Goal: Transaction & Acquisition: Purchase product/service

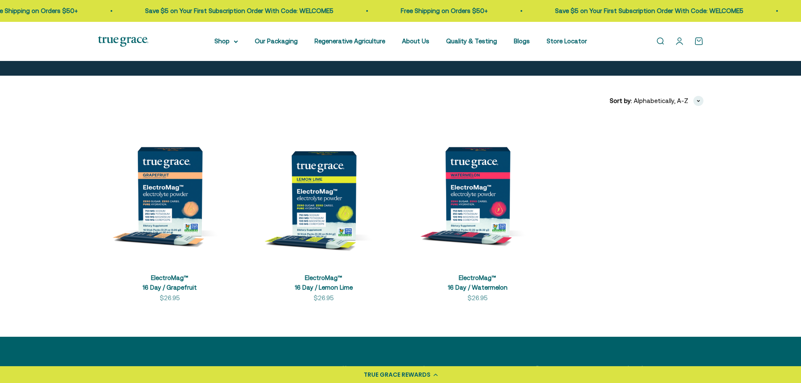
scroll to position [126, 0]
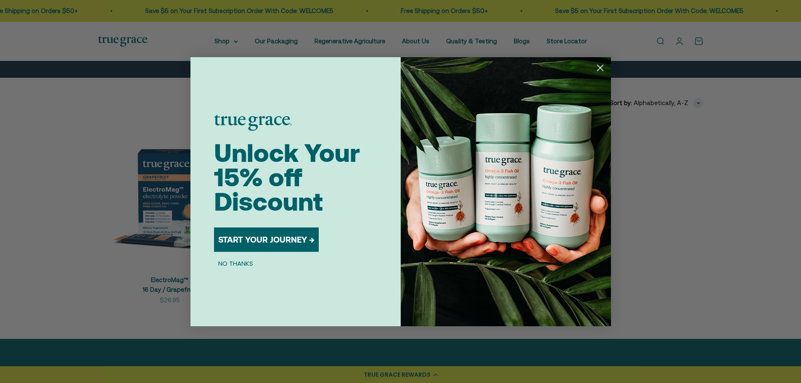
click at [600, 68] on icon "Close dialog" at bounding box center [600, 68] width 6 height 6
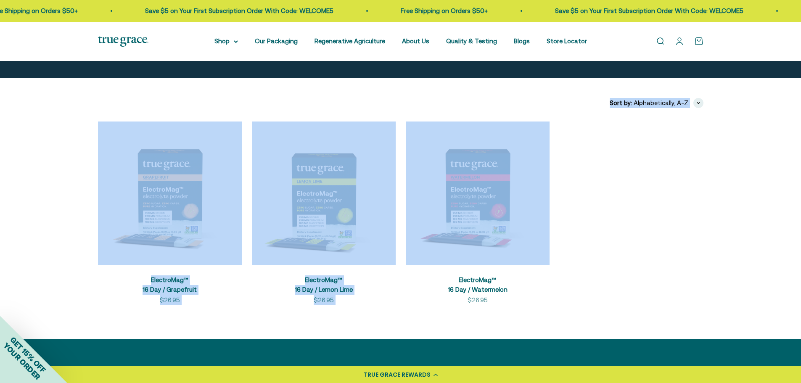
drag, startPoint x: 65, startPoint y: 111, endPoint x: 662, endPoint y: 160, distance: 598.7
click at [621, 151] on section "Filters Sort by Featured Best selling Alphabetically, A-Z Alphabetically, Z-A P…" at bounding box center [400, 208] width 801 height 261
drag, startPoint x: 664, startPoint y: 160, endPoint x: 655, endPoint y: 160, distance: 8.8
click at [664, 160] on product-list "+ Quick add ElectroMag™ 16 Day / Grapefruit Sale price $26.95 + Quick add Elect…" at bounding box center [400, 213] width 605 height 184
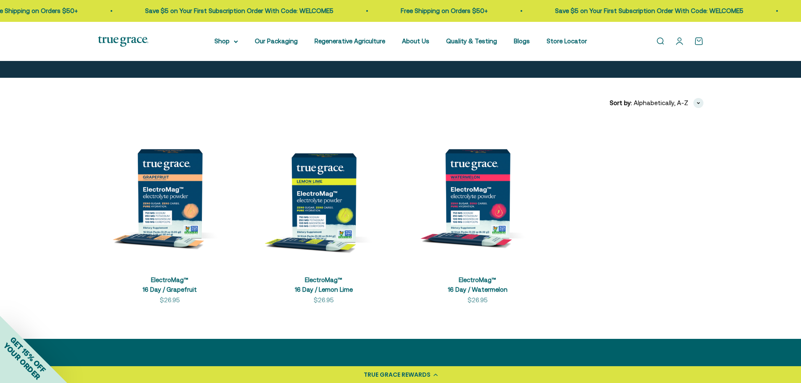
click at [711, 283] on section "Filters Sort by Featured Best selling Alphabetically, A-Z Alphabetically, Z-A P…" at bounding box center [400, 208] width 801 height 261
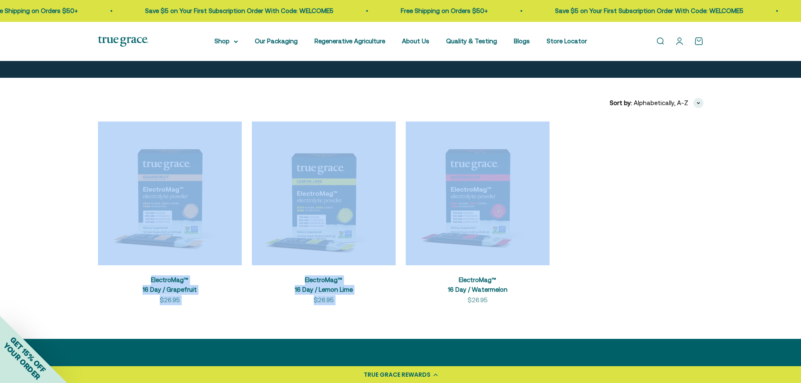
drag, startPoint x: 64, startPoint y: 136, endPoint x: 671, endPoint y: 150, distance: 607.4
click at [671, 150] on section "Filters Sort by Featured Best selling Alphabetically, A-Z Alphabetically, Z-A P…" at bounding box center [400, 208] width 801 height 261
click at [663, 159] on product-list "+ Quick add ElectroMag™ 16 Day / Grapefruit Sale price $26.95 + Quick add Elect…" at bounding box center [400, 213] width 605 height 184
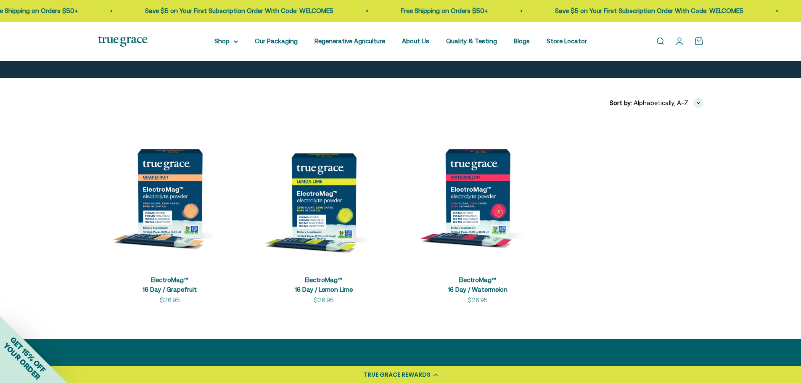
scroll to position [84, 0]
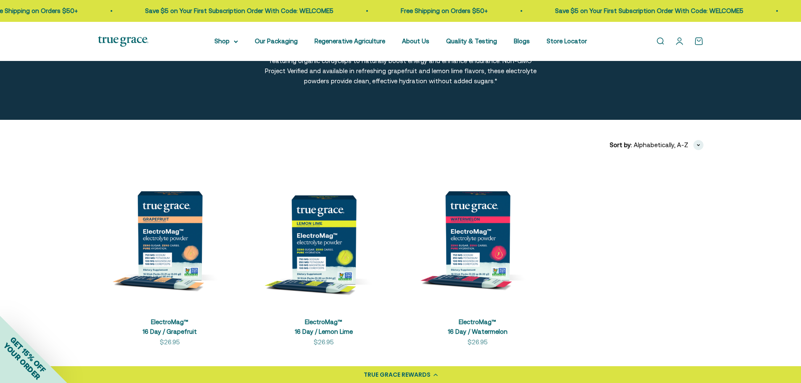
click at [434, 376] on div "TRUE GRACE REWARDS" at bounding box center [400, 374] width 801 height 17
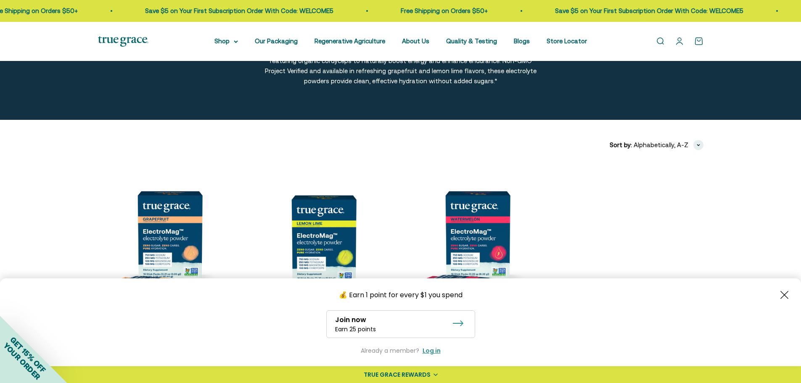
click at [434, 376] on div "TRUE GRACE REWARDS" at bounding box center [400, 374] width 801 height 17
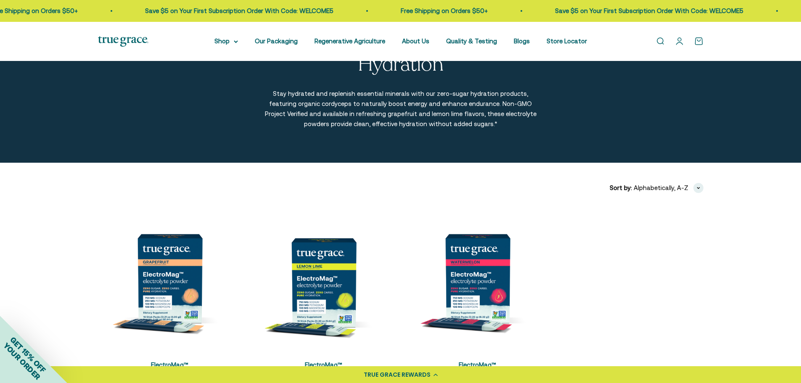
scroll to position [0, 0]
